Goal: Task Accomplishment & Management: Use online tool/utility

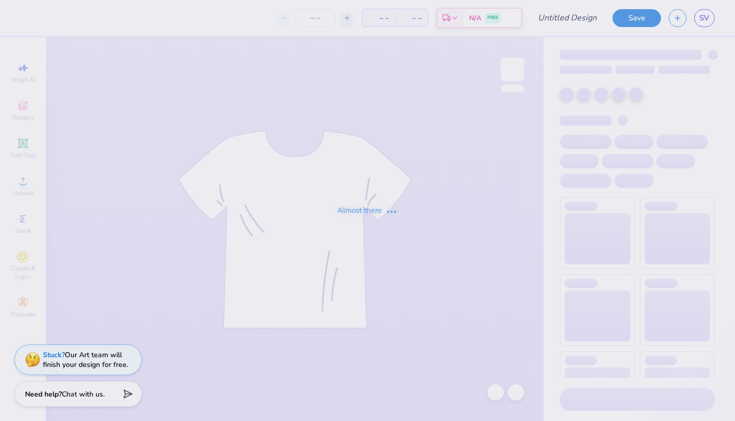
type input "[PERSON_NAME] : [GEOGRAPHIC_DATA]"
type input "24"
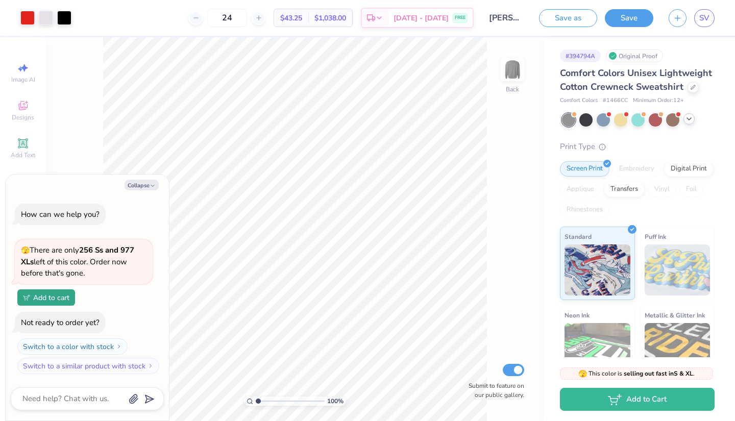
click at [691, 123] on icon at bounding box center [689, 119] width 8 height 8
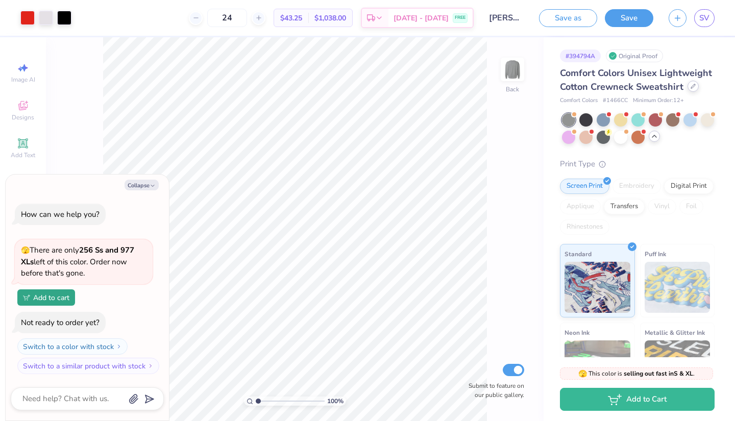
click at [687, 92] on div at bounding box center [692, 86] width 11 height 11
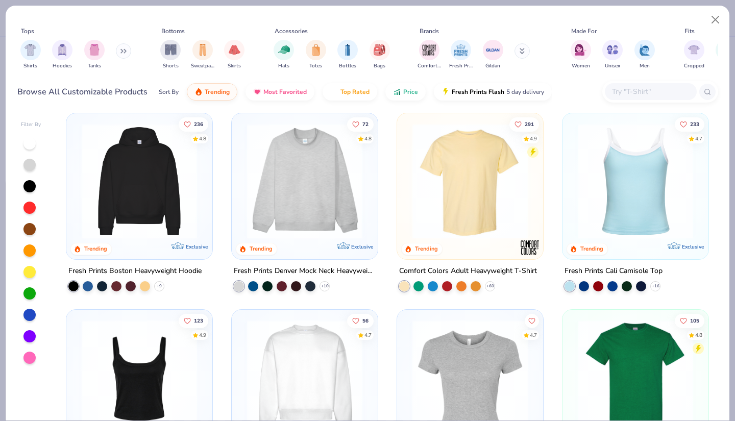
scroll to position [6, 0]
drag, startPoint x: 465, startPoint y: 225, endPoint x: 441, endPoint y: 193, distance: 40.5
click at [407, 193] on img at bounding box center [344, 180] width 125 height 115
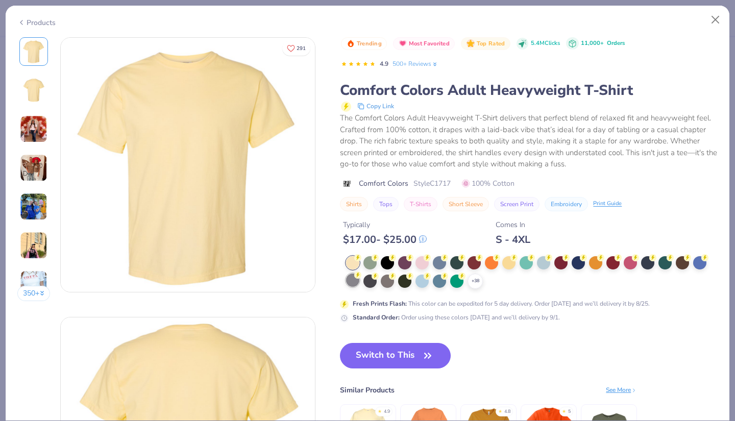
click at [359, 285] on div at bounding box center [352, 279] width 13 height 13
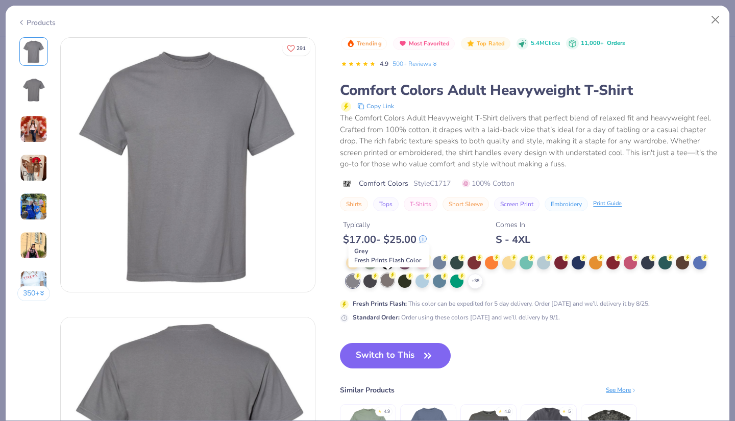
click at [393, 280] on div at bounding box center [387, 279] width 13 height 13
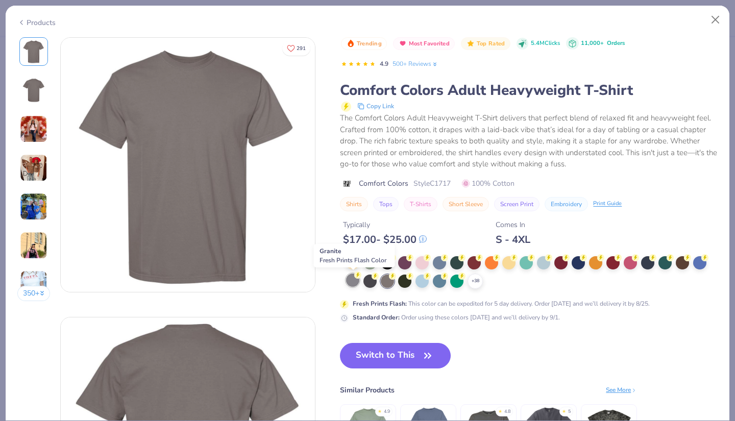
click at [354, 282] on div at bounding box center [352, 279] width 13 height 13
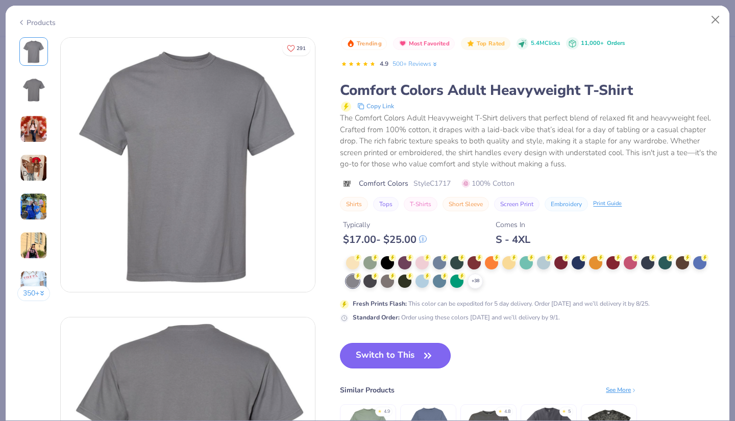
click at [422, 353] on icon "button" at bounding box center [427, 355] width 14 height 14
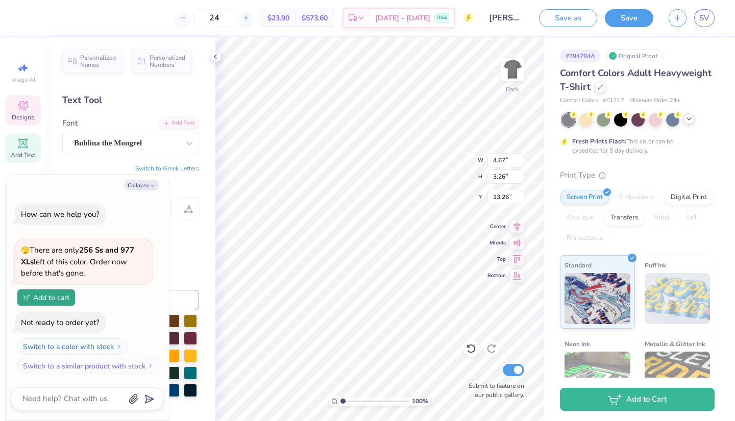
scroll to position [8, 2]
type textarea "x"
type textarea "2026"
click at [626, 22] on button "Save" at bounding box center [628, 17] width 48 height 18
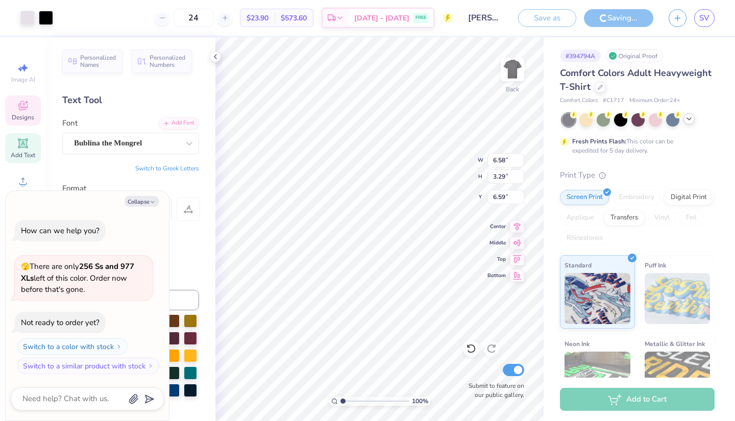
type textarea "x"
type input "4.74"
type input "3.21"
type input "13.31"
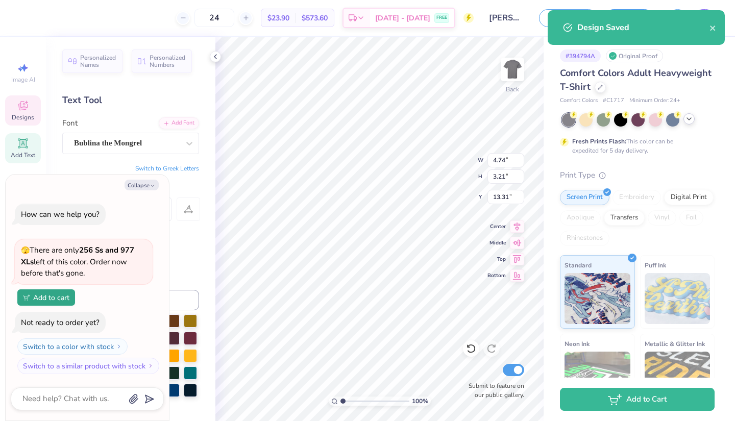
type textarea "x"
type input "6.58"
type input "3.29"
type input "6.59"
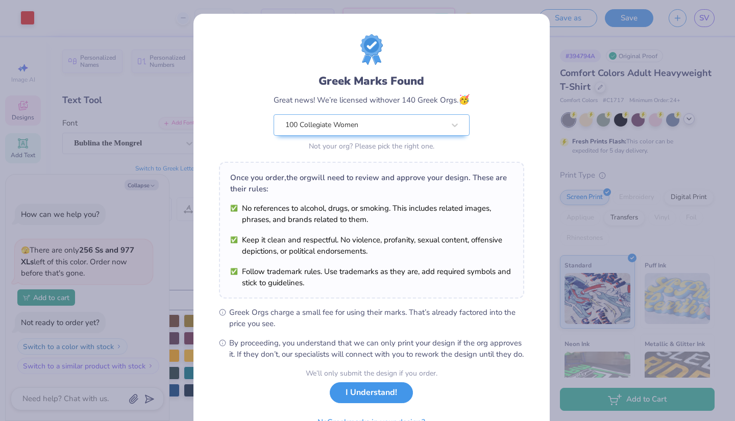
click at [355, 403] on button "I Understand!" at bounding box center [371, 392] width 83 height 21
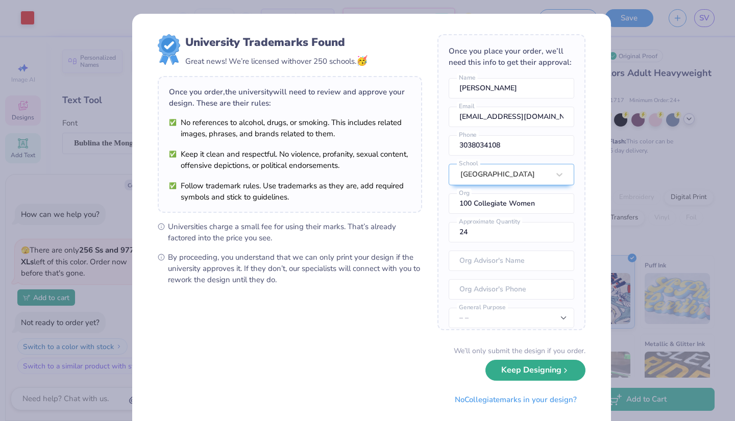
click at [536, 372] on button "Keep Designing" at bounding box center [535, 370] width 100 height 21
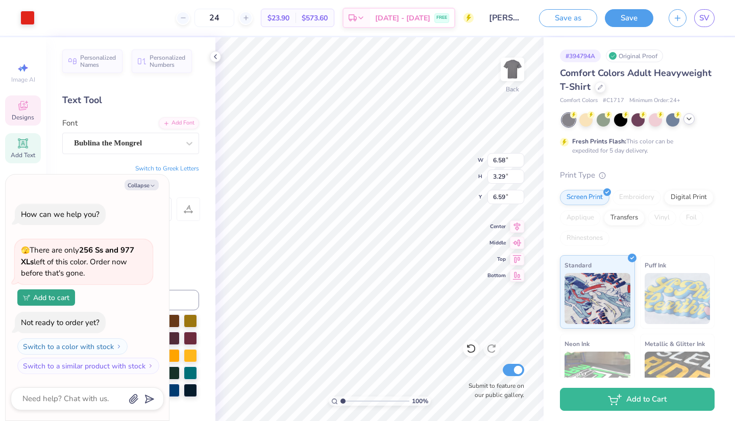
type textarea "x"
click at [228, 19] on input "24" at bounding box center [214, 18] width 40 height 18
type input "20"
click at [115, 31] on div "20 $32.80 Per Item $656.00 Total Est. Delivery [DATE] - [DATE] FREE" at bounding box center [276, 18] width 394 height 36
click at [143, 185] on button "Collapse" at bounding box center [141, 185] width 34 height 11
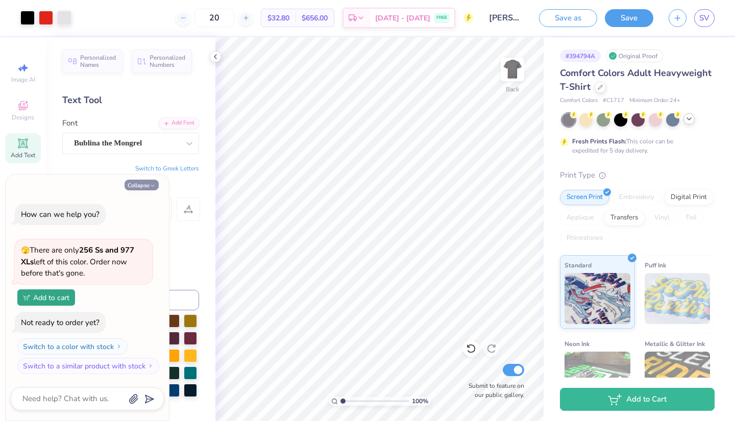
type textarea "x"
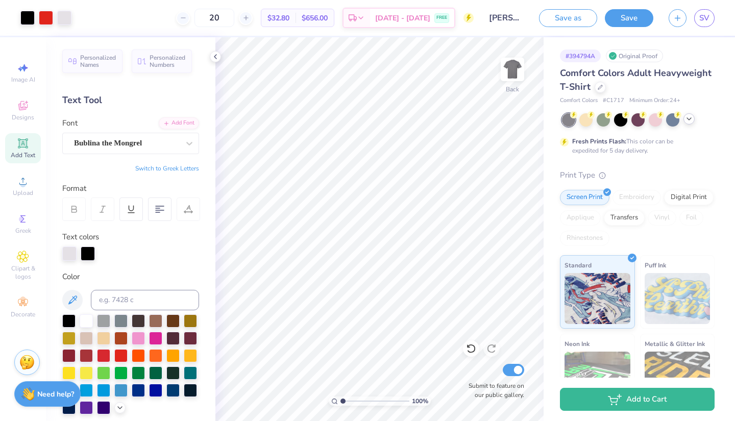
click at [27, 150] on div "Add Text" at bounding box center [23, 148] width 36 height 30
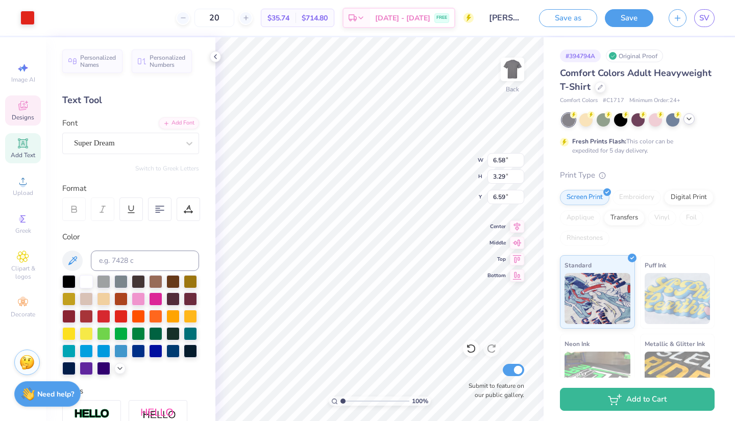
type input "6.58"
type input "3.29"
type input "6.59"
type input "4.59"
type input "2.49"
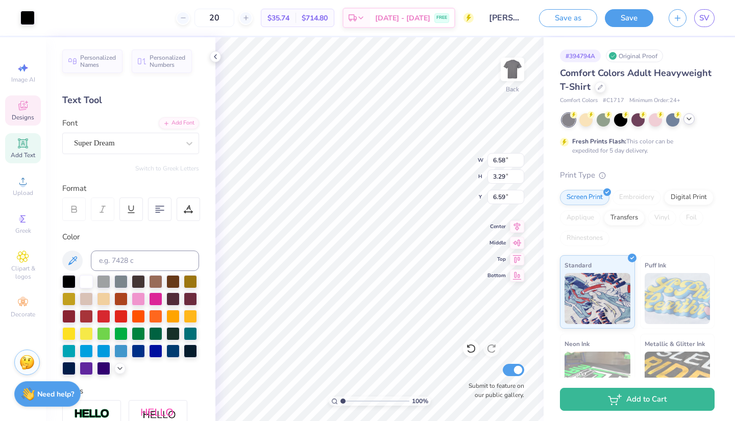
type input "7.22"
type input "6.58"
type input "3.29"
type input "8.40"
type input "4.59"
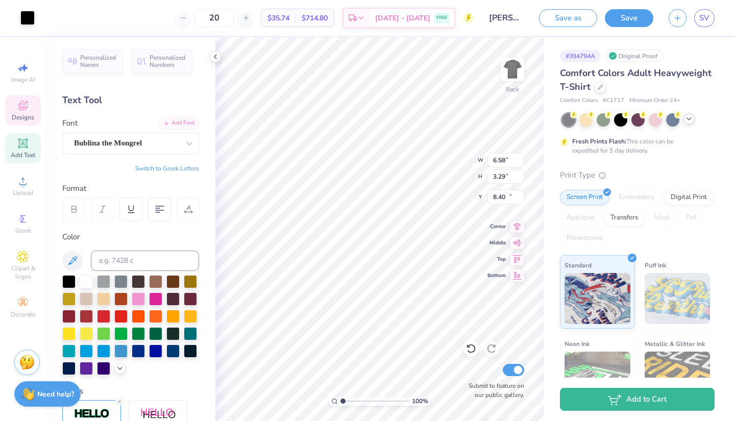
type input "2.49"
type input "10.45"
type input "5.59"
type input "1.62"
type input "11.69"
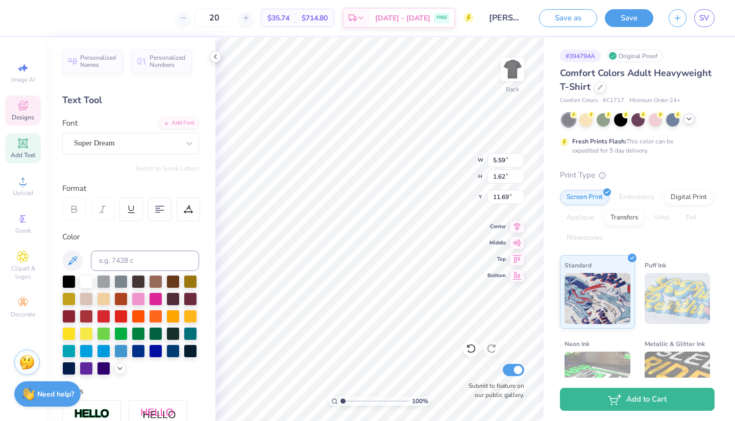
type input "5.19"
type input "4.88"
type input "9.43"
type textarea "JV Cheer"
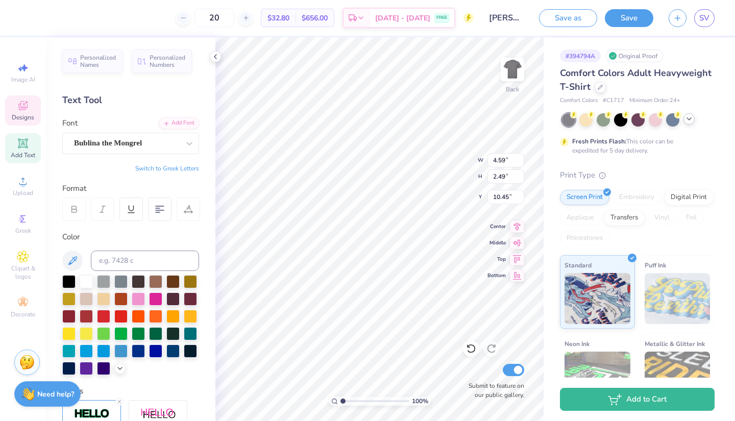
scroll to position [8, 2]
type input "7.47"
type input "6.58"
type input "3.29"
click at [514, 255] on icon at bounding box center [517, 257] width 14 height 12
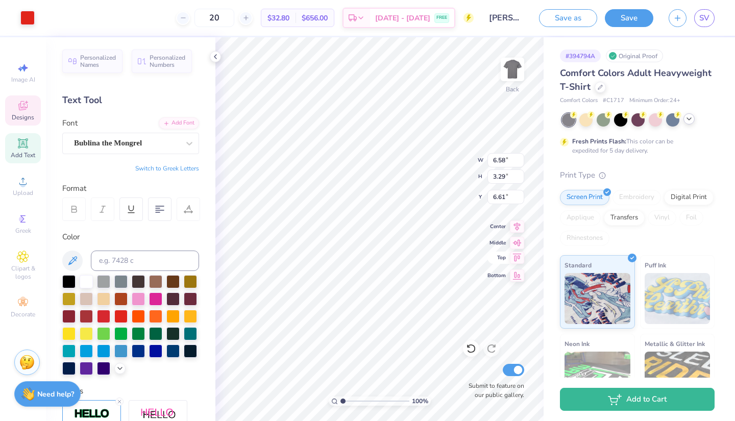
click at [517, 259] on icon at bounding box center [517, 257] width 14 height 12
click at [516, 277] on icon at bounding box center [517, 274] width 14 height 12
type input "21.21"
type input "4.61"
type input "2.12"
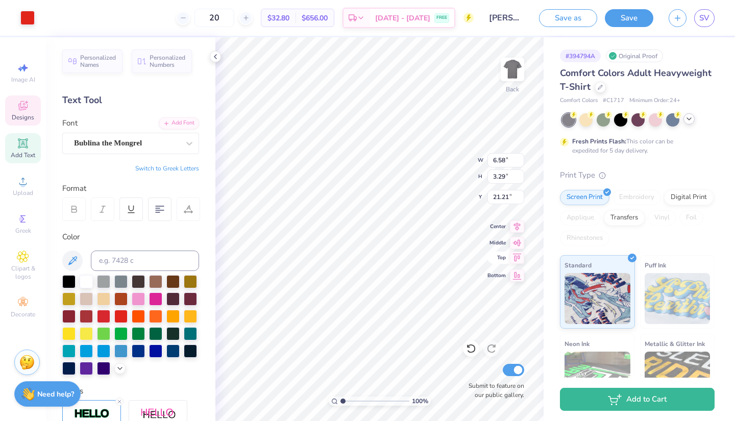
type input "7.47"
type input "6.58"
type input "3.29"
type input "6.61"
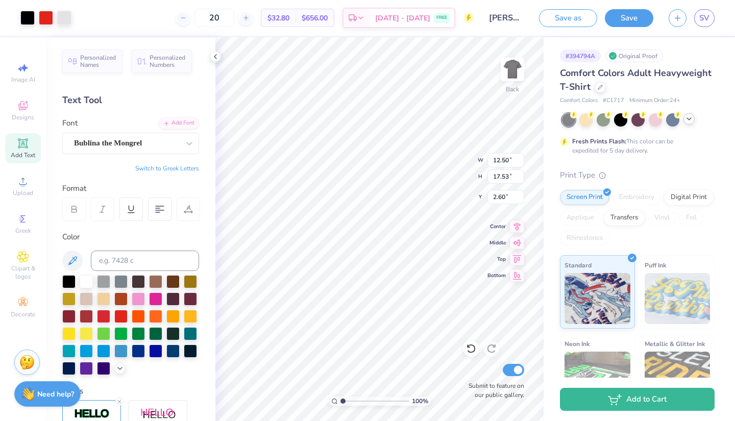
type input "12.50"
type input "17.53"
type input "2.72"
click at [87, 275] on div at bounding box center [86, 280] width 13 height 13
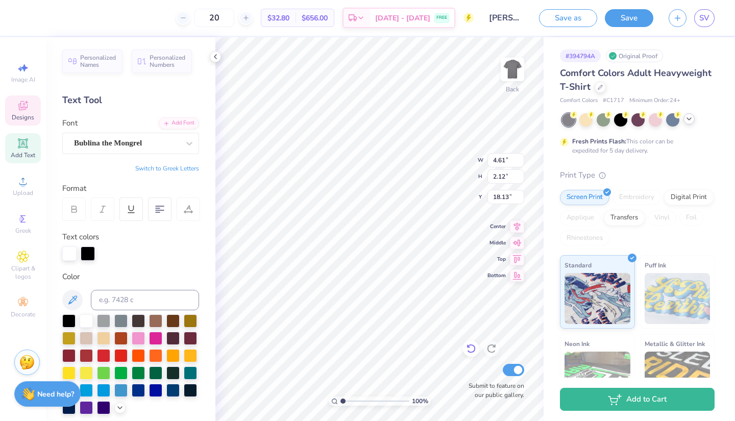
click at [465, 353] on div at bounding box center [471, 348] width 16 height 16
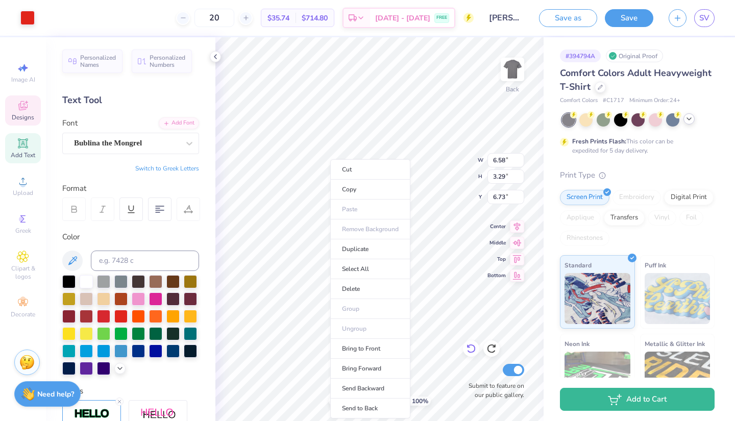
type input "6.58"
type input "3.29"
type input "6.73"
click at [367, 344] on li "Bring to Front" at bounding box center [370, 349] width 80 height 20
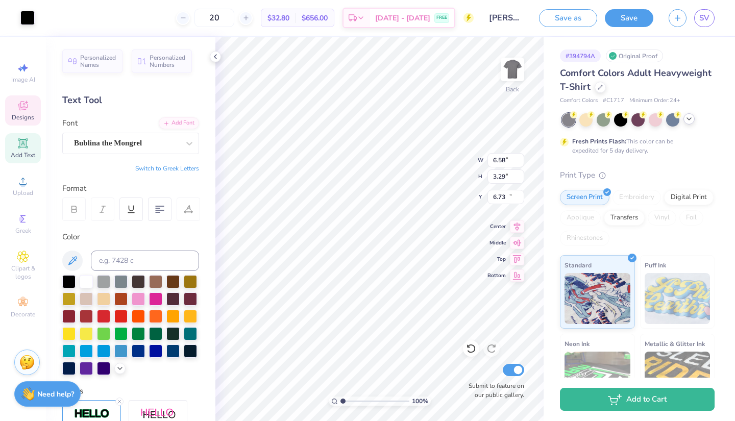
type input "4.61"
type input "2.12"
type input "18.13"
type input "6.58"
type input "3.29"
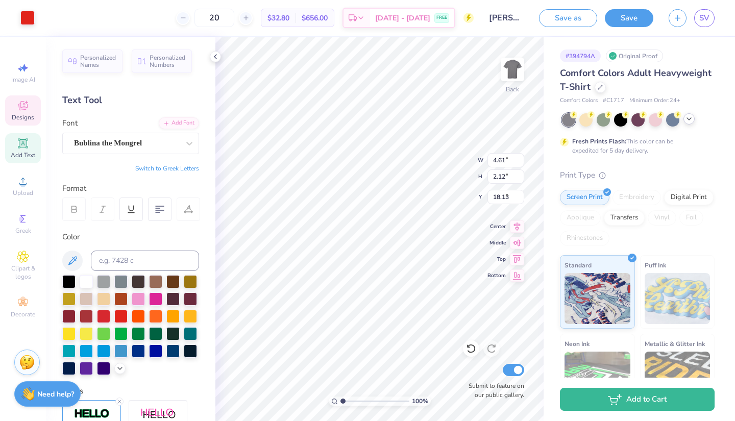
type input "6.73"
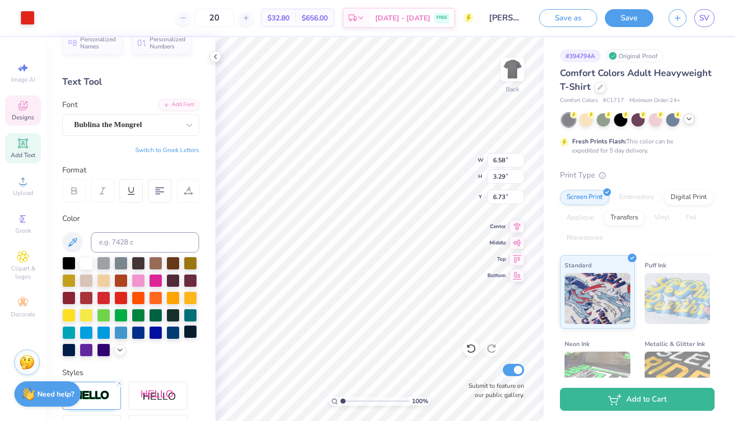
scroll to position [0, 0]
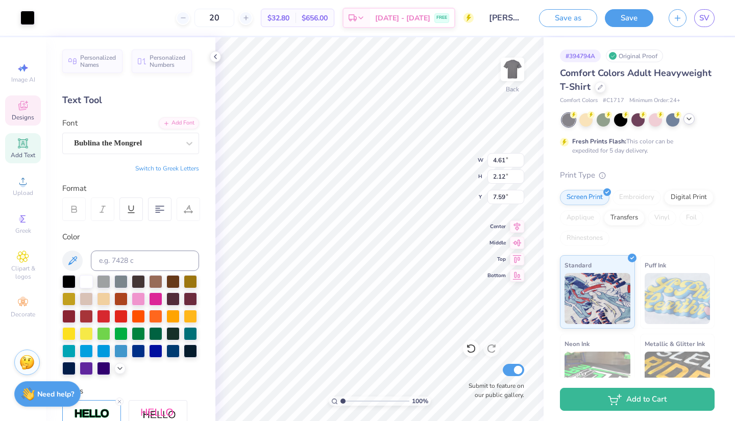
type input "4.61"
type input "2.12"
type input "17.12"
type input "6.58"
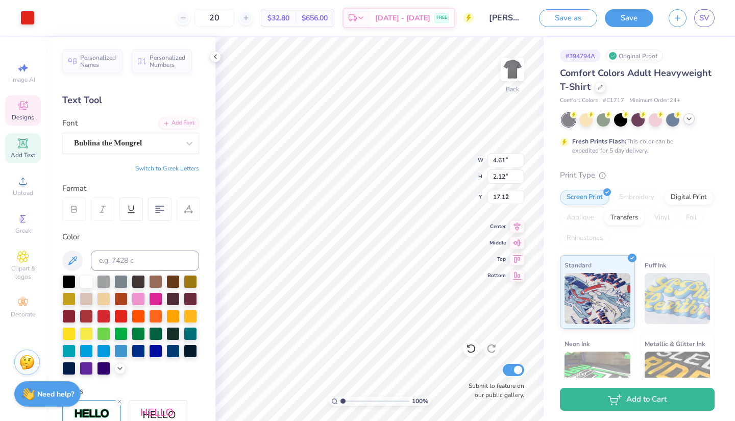
type input "3.29"
type input "6.73"
type input "7.91"
type input "6.58"
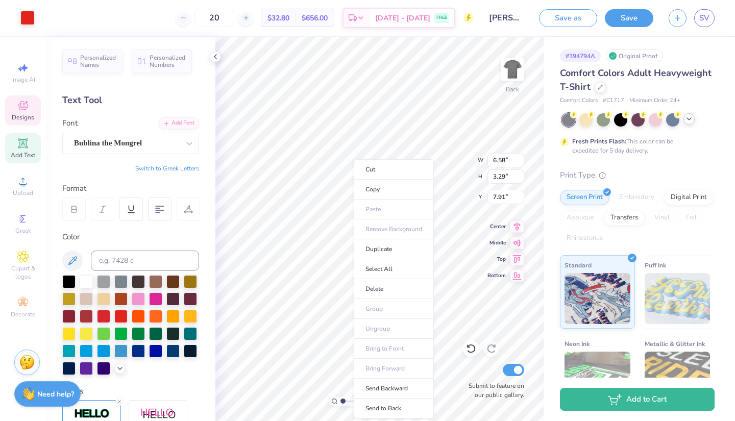
type input "3.29"
type input "6.73"
click at [407, 403] on li "Send to Back" at bounding box center [393, 408] width 80 height 20
type input "5.19"
type input "4.88"
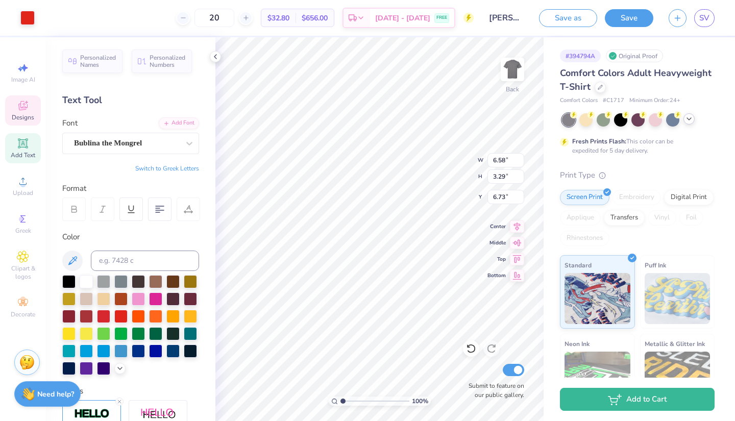
type input "9.55"
type input "7.43"
type input "4.61"
type input "2.12"
type input "7.22"
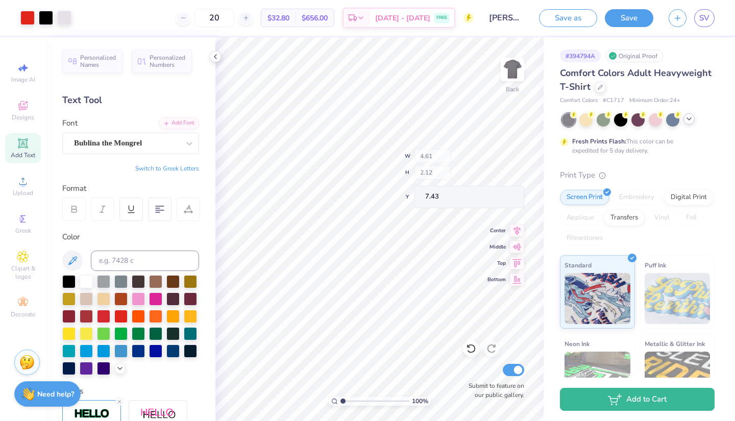
type input "7.43"
click at [86, 281] on div at bounding box center [86, 280] width 13 height 13
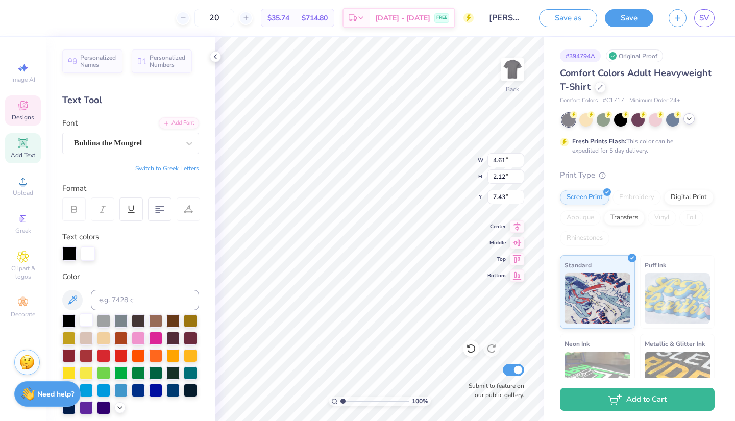
click at [87, 319] on div at bounding box center [86, 319] width 13 height 13
type input "6.95"
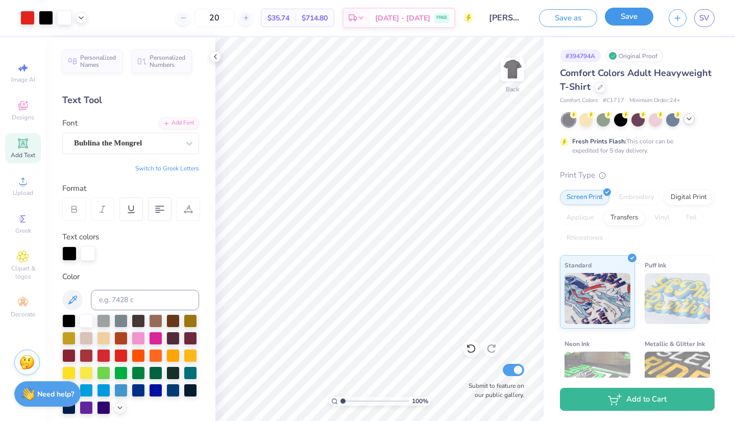
click at [609, 17] on button "Save" at bounding box center [628, 17] width 48 height 18
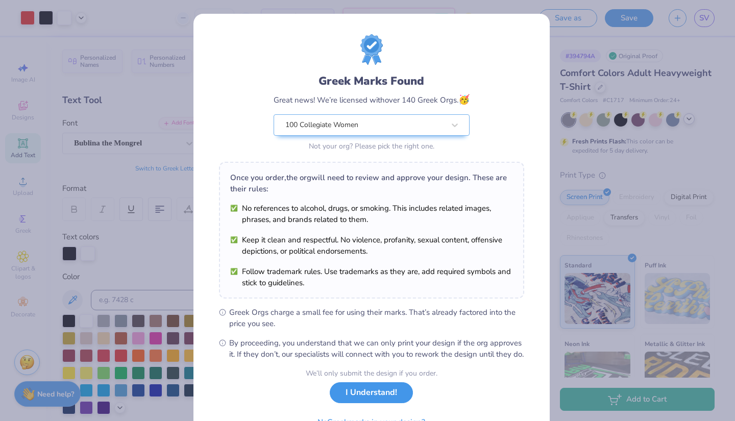
click at [364, 403] on button "I Understand!" at bounding box center [371, 392] width 83 height 21
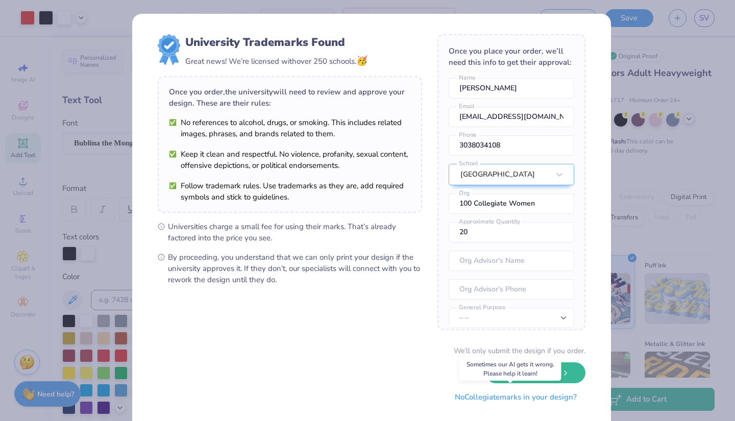
click at [505, 394] on button "No Collegiate marks in your design?" at bounding box center [515, 397] width 139 height 21
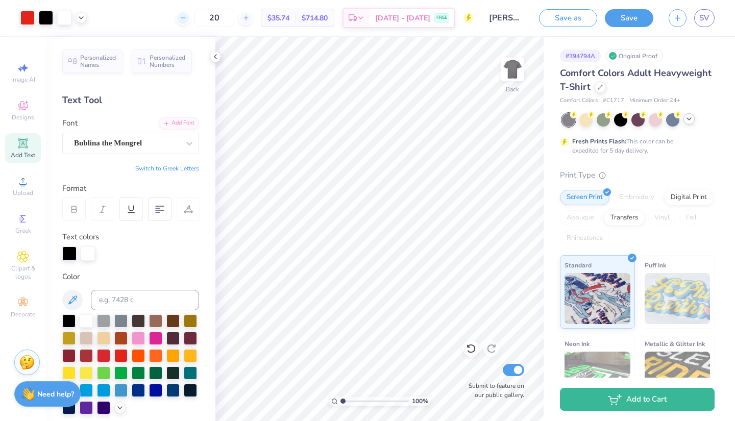
click at [190, 22] on div at bounding box center [183, 18] width 14 height 14
type input "18"
click at [625, 15] on button "Save" at bounding box center [628, 17] width 48 height 18
